Goal: Find specific page/section: Find specific page/section

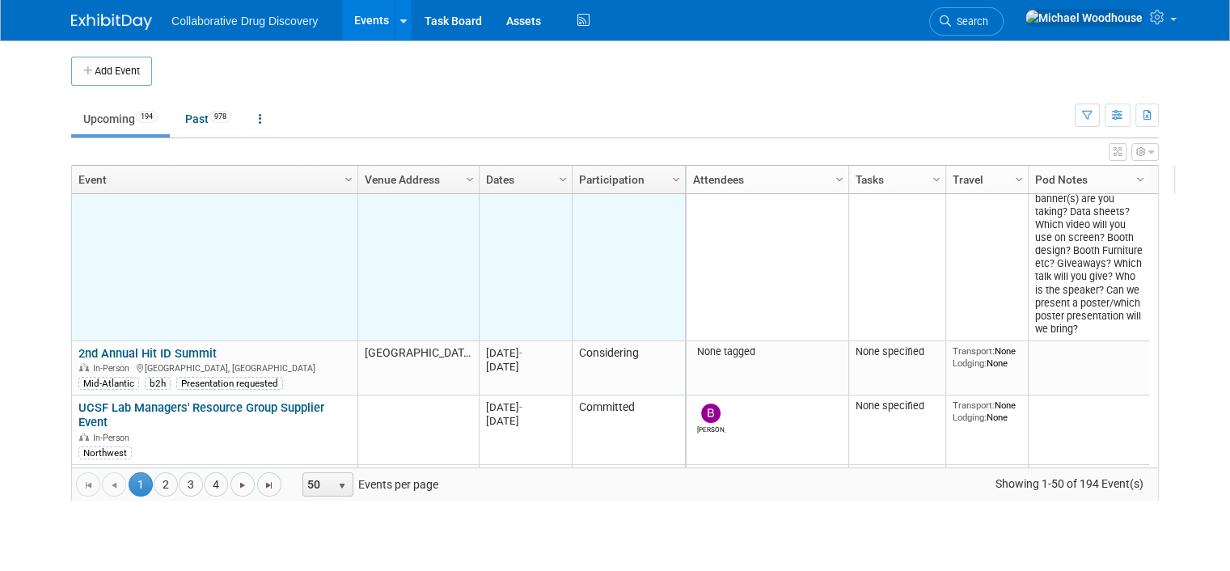
scroll to position [194, 0]
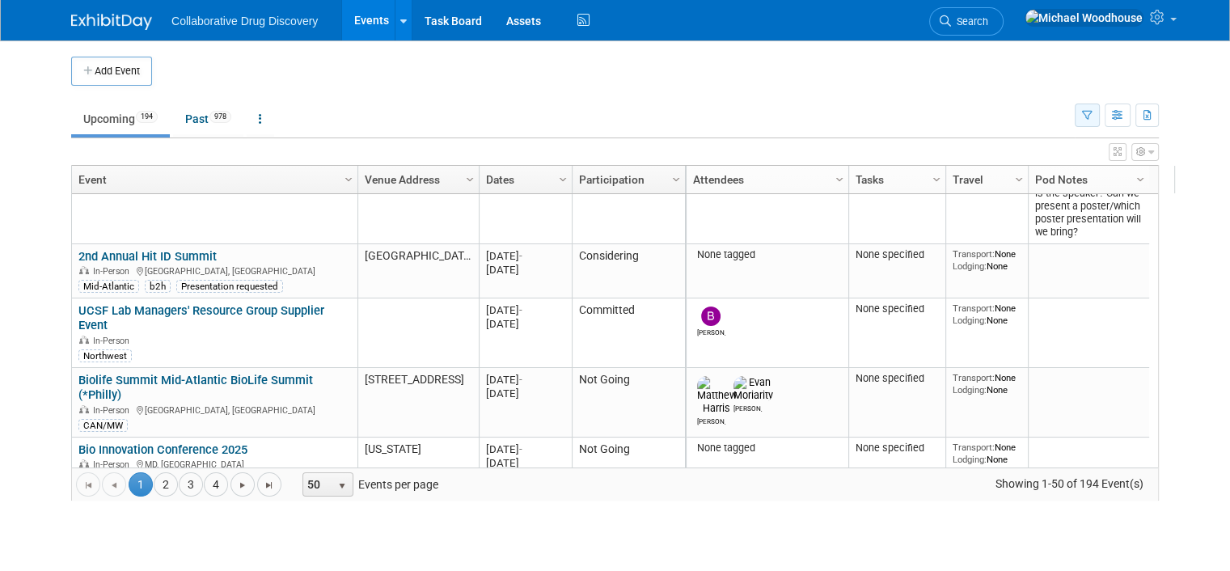
click at [1093, 111] on icon "button" at bounding box center [1087, 116] width 11 height 11
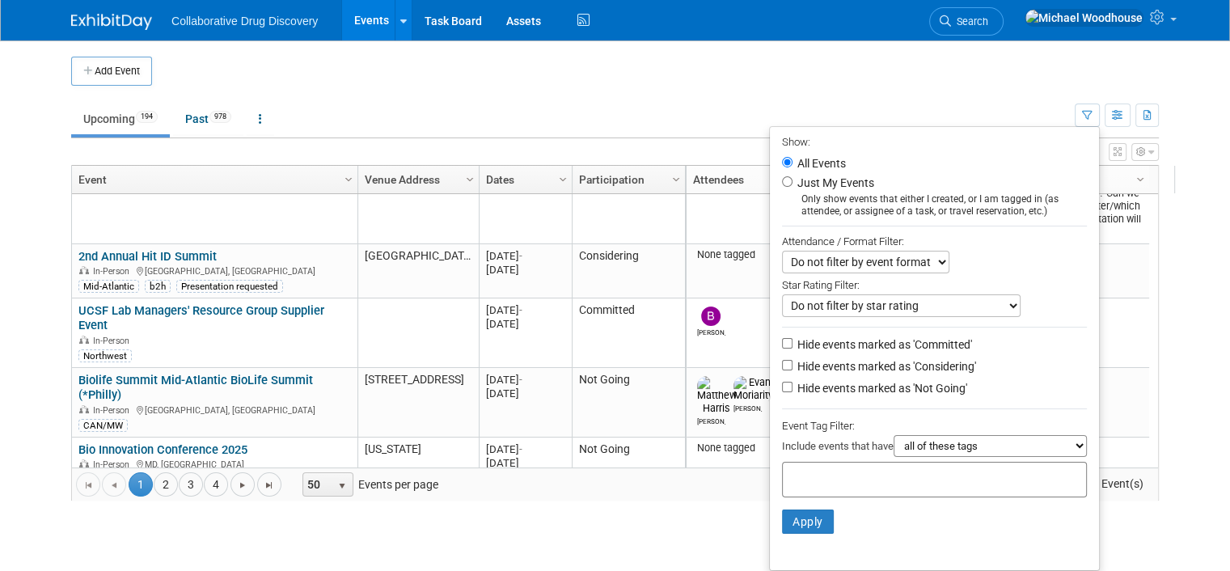
click at [932, 439] on select "all of these tags any one of these tags only and exactly these specific tags" at bounding box center [990, 446] width 193 height 22
click at [860, 469] on input "text" at bounding box center [853, 477] width 129 height 16
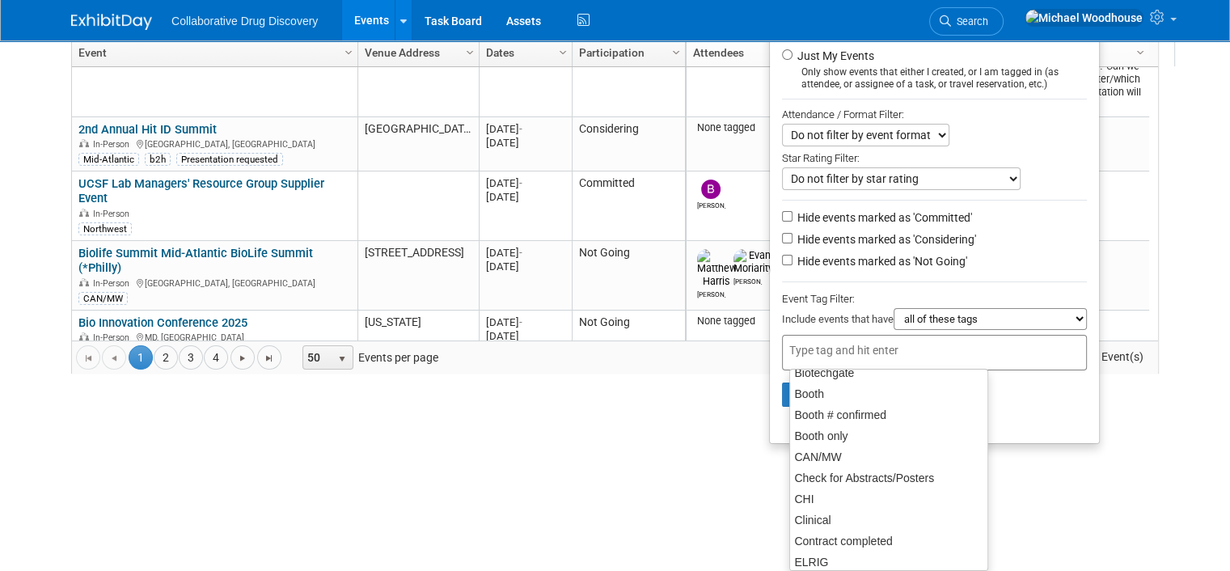
scroll to position [243, 0]
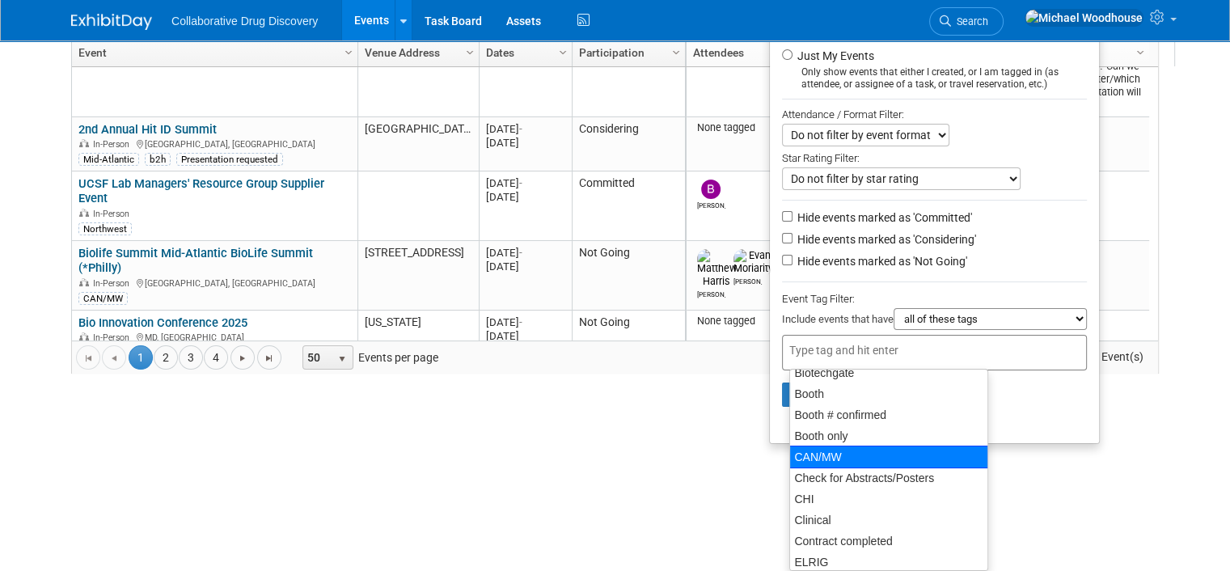
click at [841, 452] on div "CAN/MW" at bounding box center [888, 457] width 199 height 23
type input "CAN/MW"
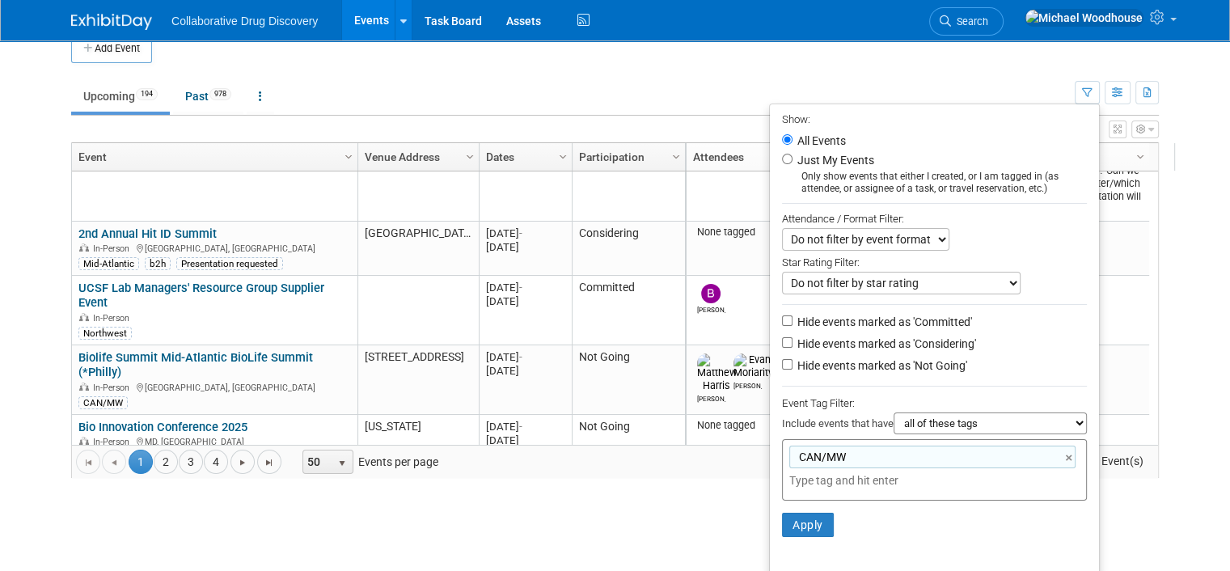
click at [823, 358] on label "Hide events marked as 'Not Going'" at bounding box center [880, 365] width 173 height 16
click at [793, 359] on input "Hide events marked as 'Not Going'" at bounding box center [787, 364] width 11 height 11
checkbox input "true"
click at [814, 521] on button "Apply" at bounding box center [808, 525] width 52 height 24
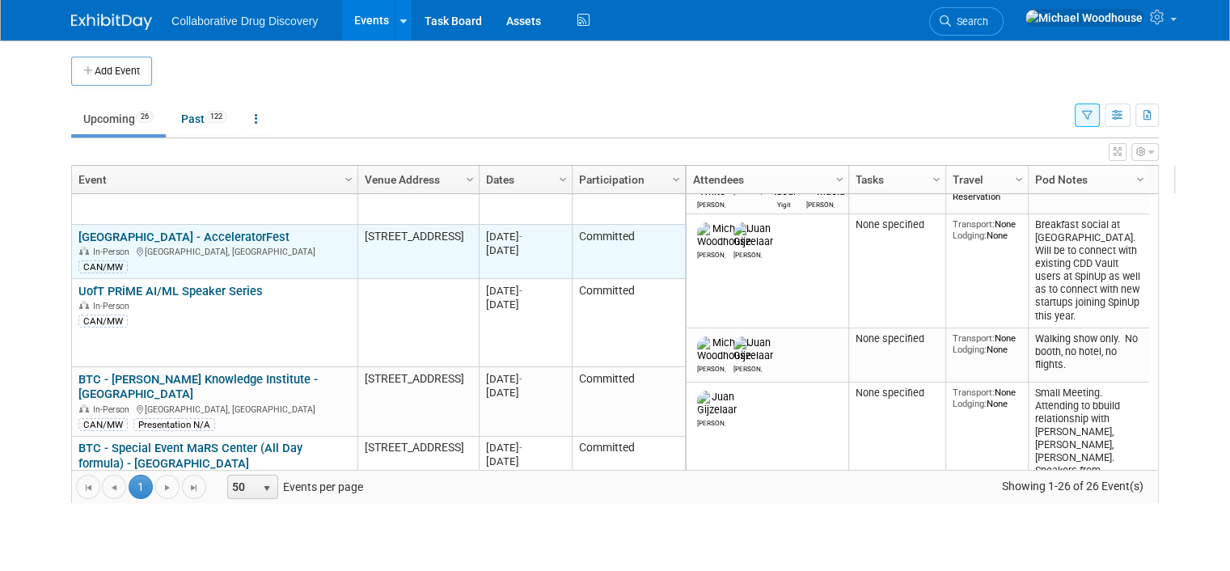
scroll to position [97, 0]
